Goal: Information Seeking & Learning: Learn about a topic

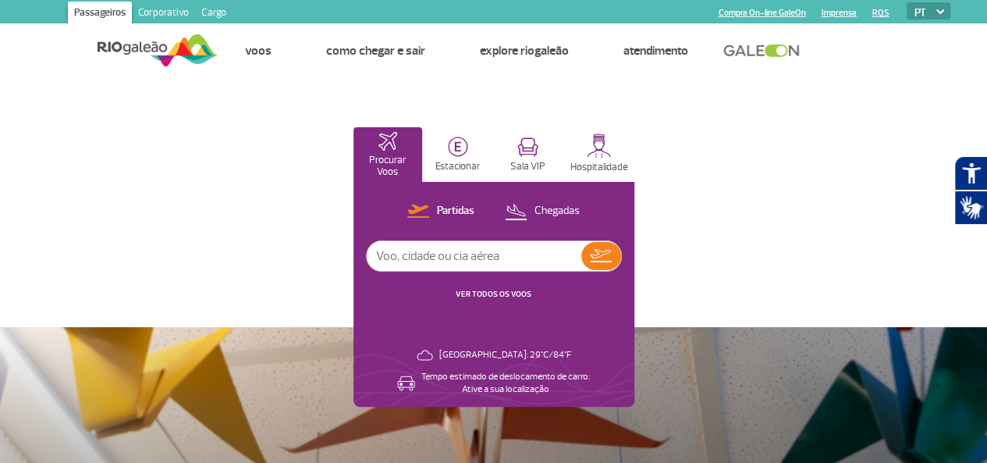
click at [142, 15] on link "Corporativo" at bounding box center [163, 14] width 63 height 25
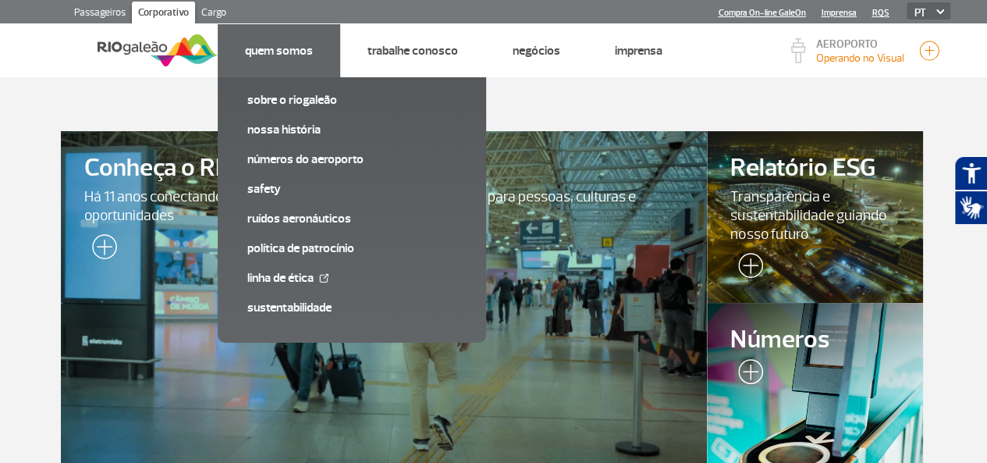
click at [274, 53] on link "Quem Somos" at bounding box center [279, 51] width 68 height 16
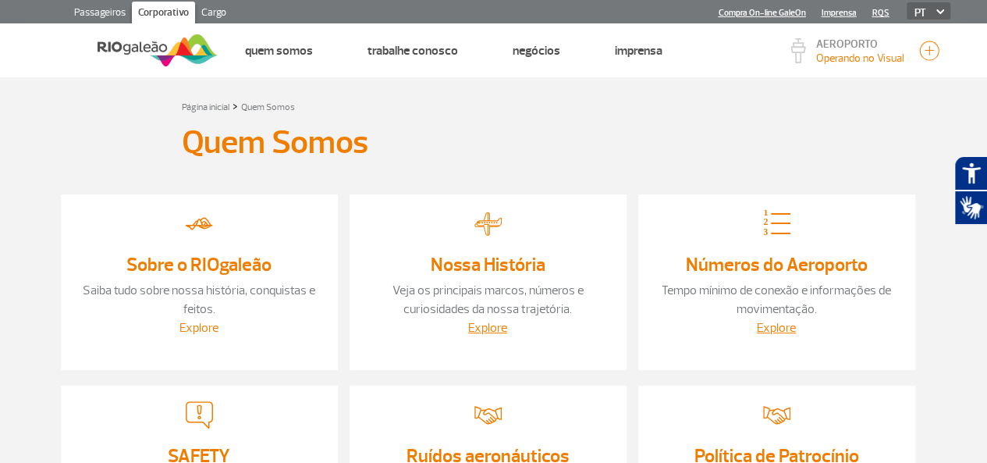
click at [198, 332] on link "Explore" at bounding box center [199, 328] width 39 height 16
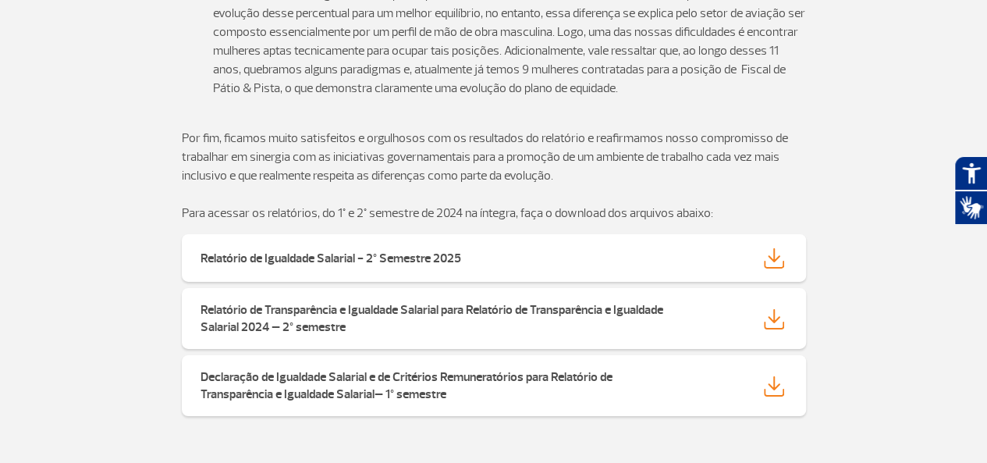
scroll to position [2498, 0]
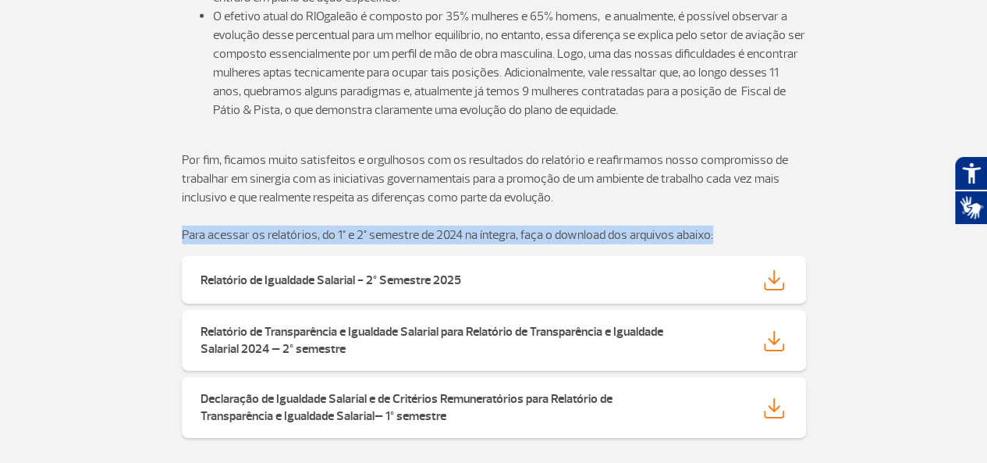
drag, startPoint x: 723, startPoint y: 221, endPoint x: 161, endPoint y: 211, distance: 562.1
copy p "Para acessar os relatórios, do 1° e 2° semestre de 2024 na íntegra, faça o down…"
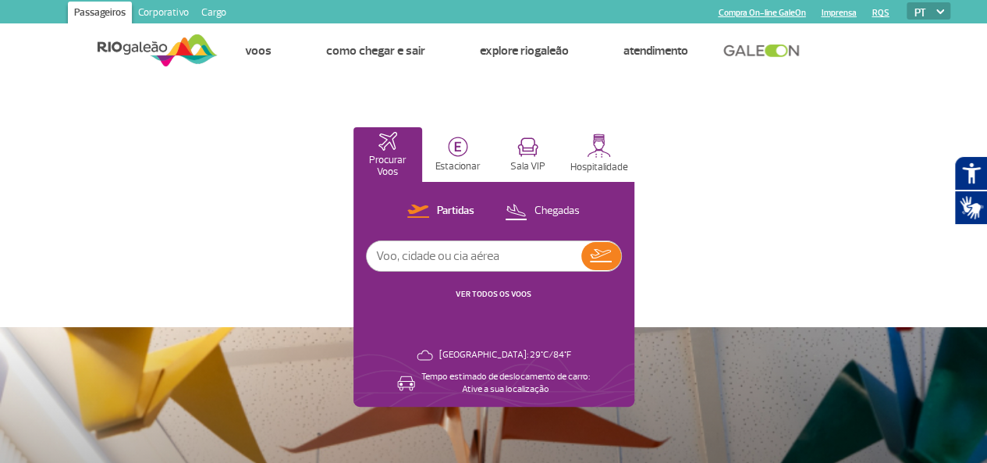
click at [167, 20] on link "Corporativo" at bounding box center [163, 14] width 63 height 25
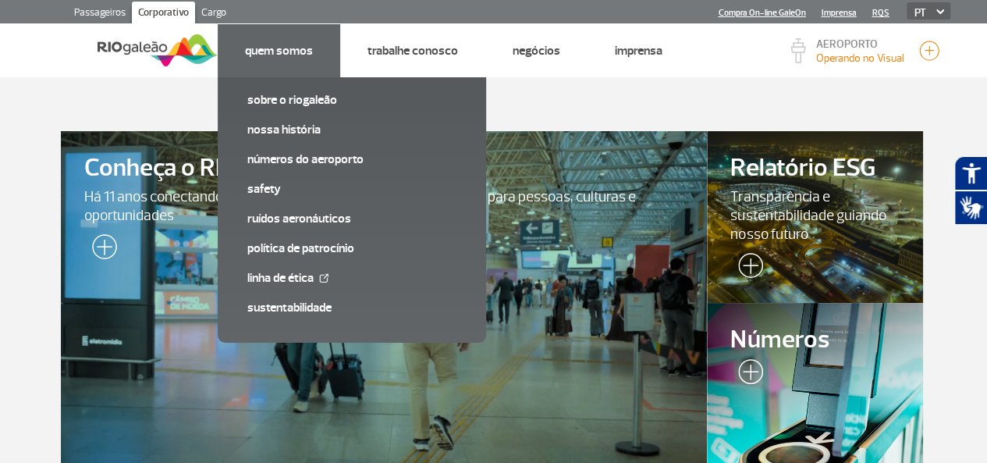
click at [304, 51] on link "Quem Somos" at bounding box center [279, 51] width 68 height 16
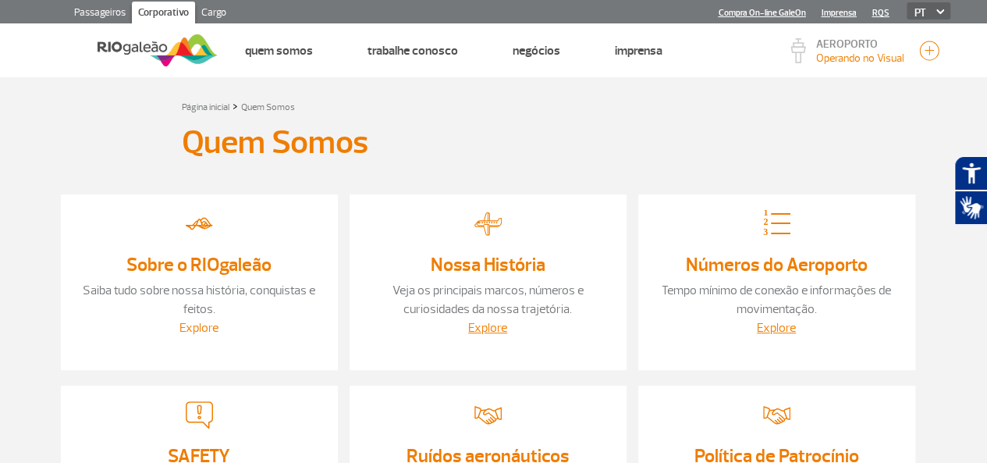
click at [201, 333] on link "Explore" at bounding box center [199, 328] width 39 height 16
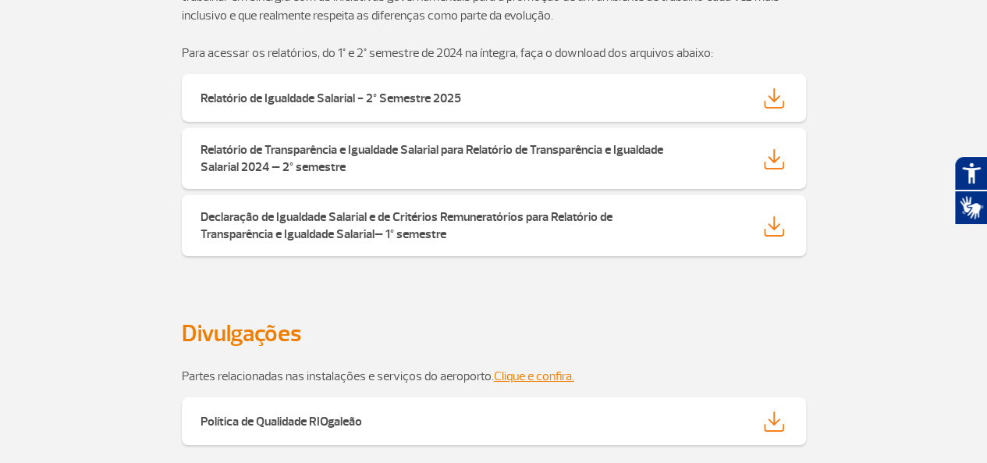
scroll to position [2665, 0]
